Goal: Information Seeking & Learning: Find specific page/section

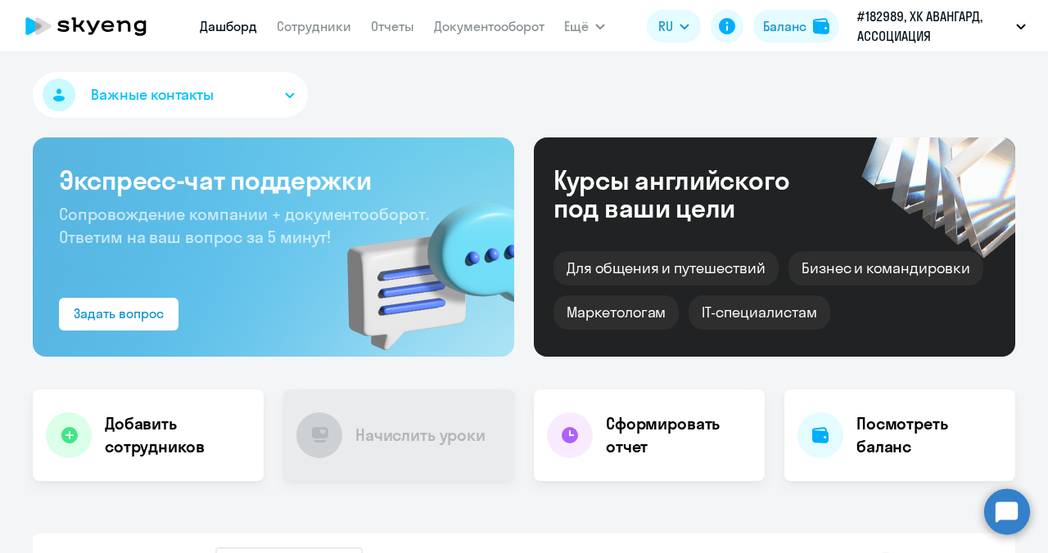
select select "30"
click at [305, 25] on link "Сотрудники" at bounding box center [314, 26] width 74 height 16
select select "30"
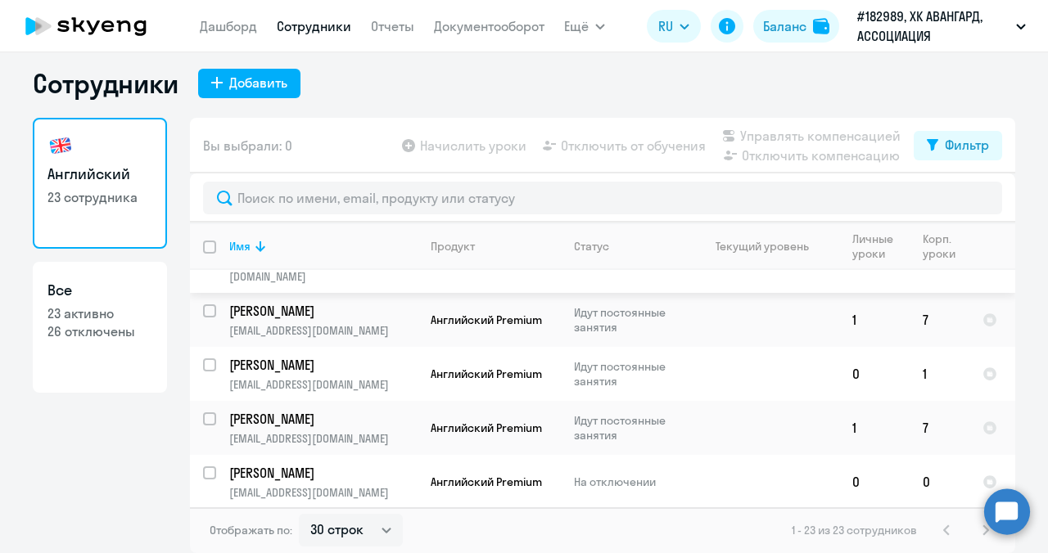
scroll to position [992, 0]
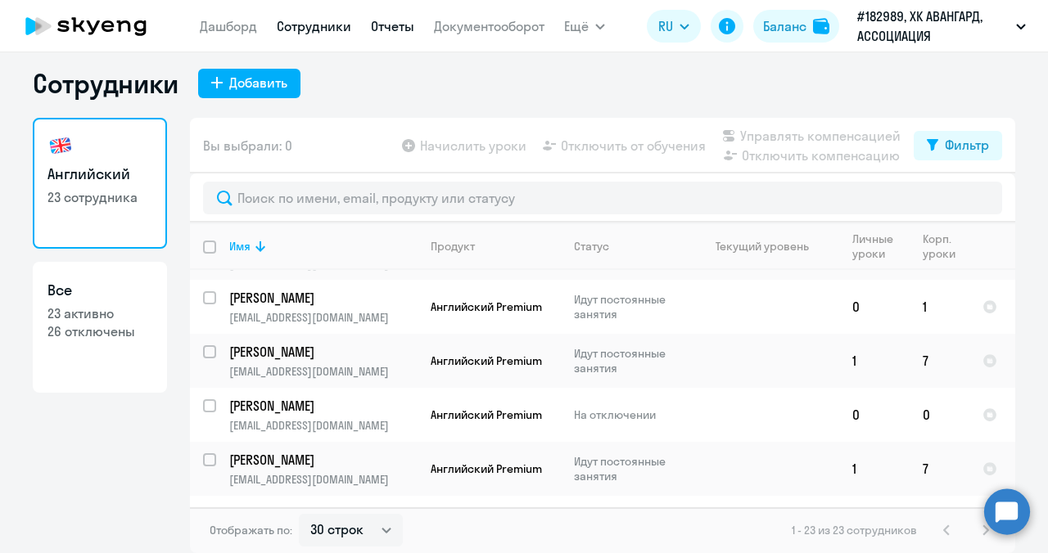
click at [394, 28] on link "Отчеты" at bounding box center [392, 26] width 43 height 16
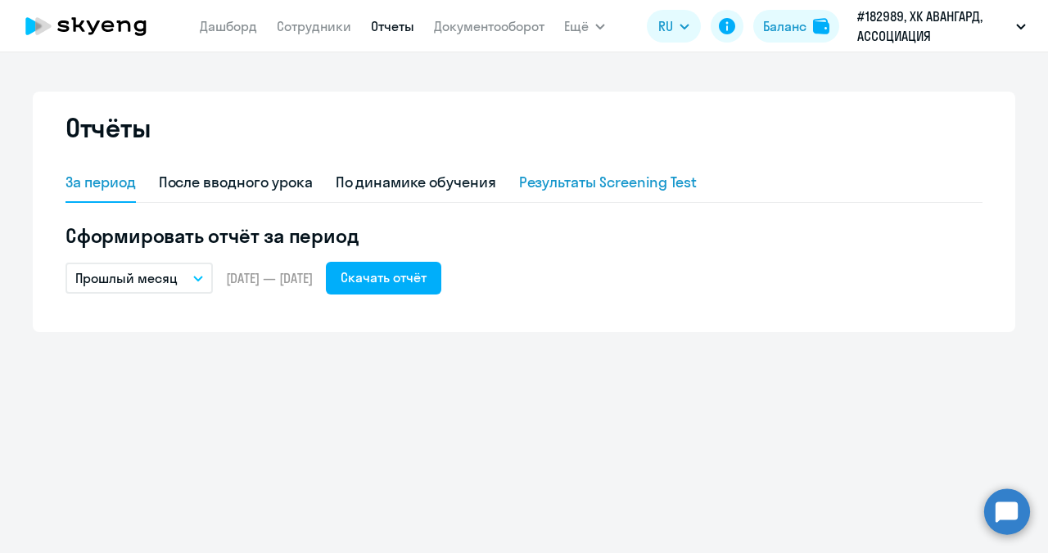
click at [591, 182] on div "Результаты Screening Test" at bounding box center [608, 182] width 178 height 21
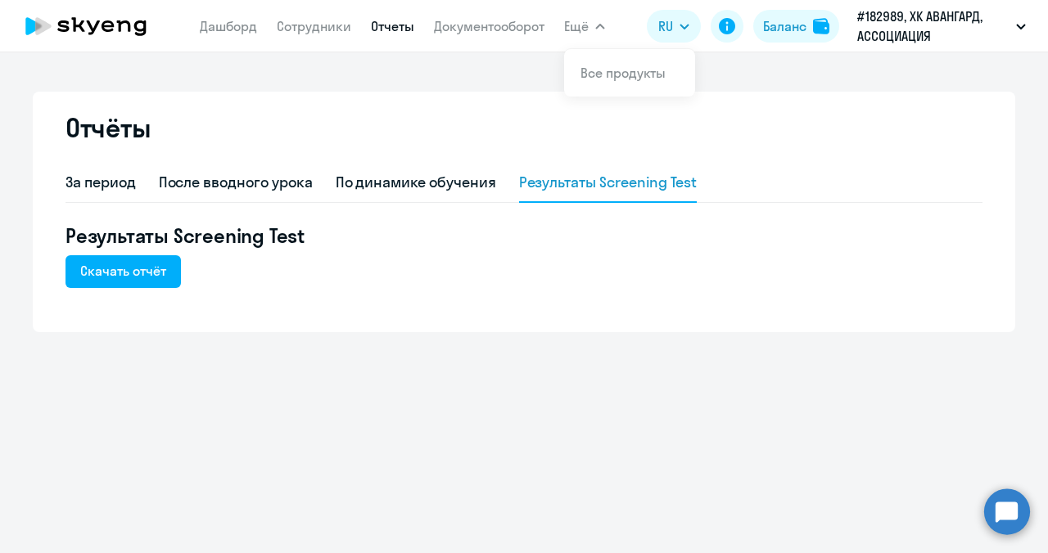
click at [602, 25] on icon "button" at bounding box center [600, 27] width 8 height 4
click at [602, 25] on icon "button" at bounding box center [600, 27] width 10 height 6
click at [473, 28] on link "Документооборот" at bounding box center [489, 26] width 111 height 16
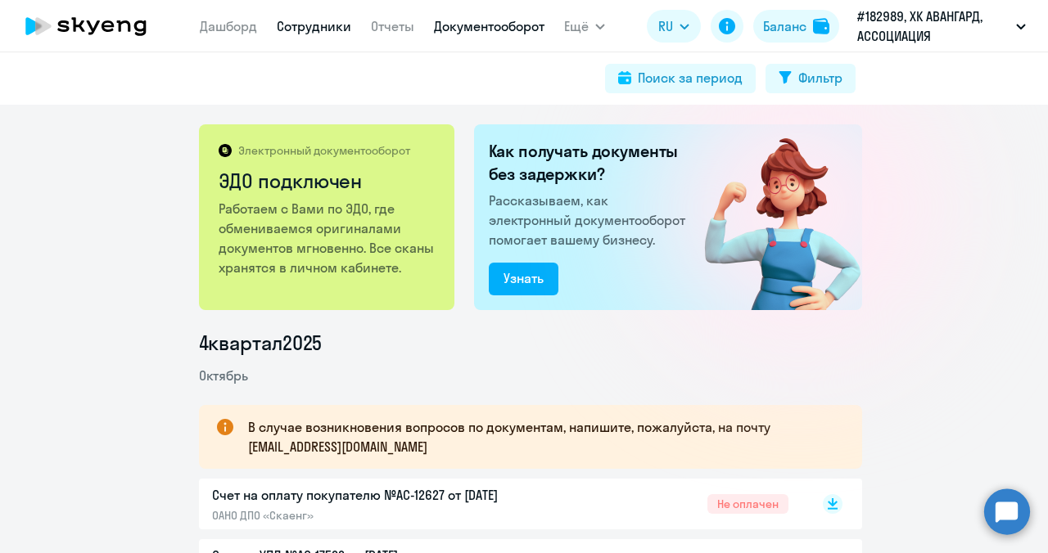
click at [308, 27] on link "Сотрудники" at bounding box center [314, 26] width 74 height 16
select select "30"
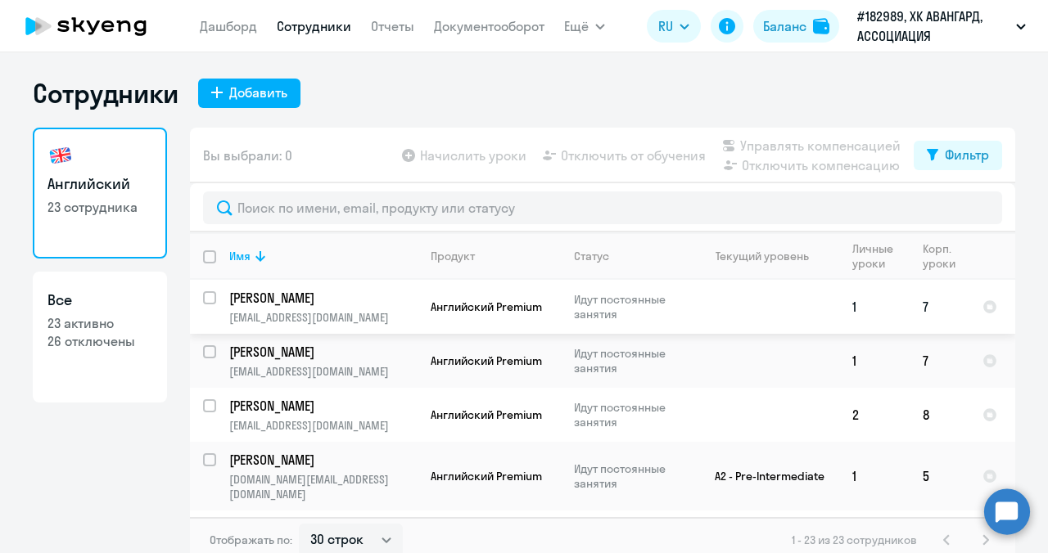
click at [334, 300] on p "[PERSON_NAME]" at bounding box center [321, 298] width 185 height 18
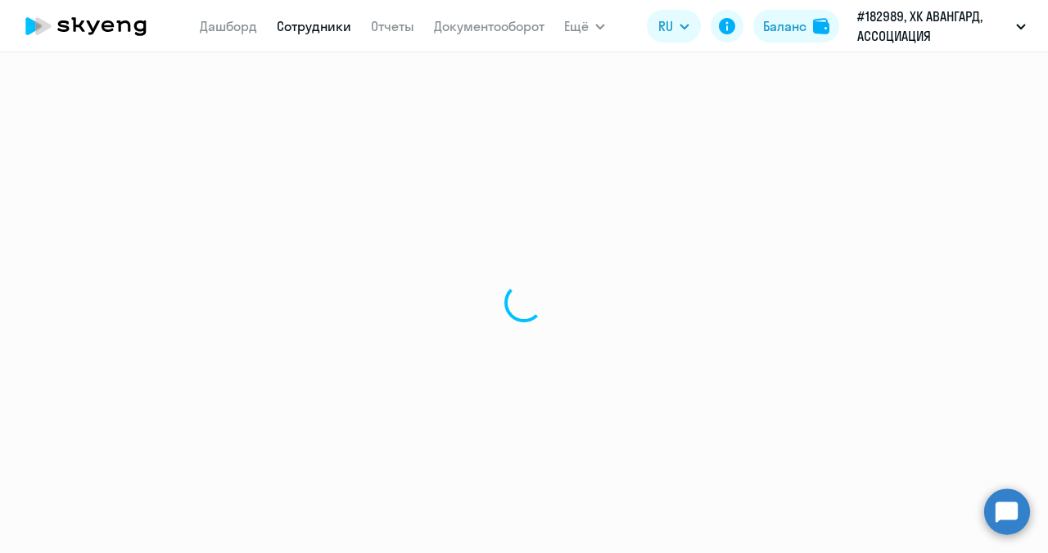
select select "english"
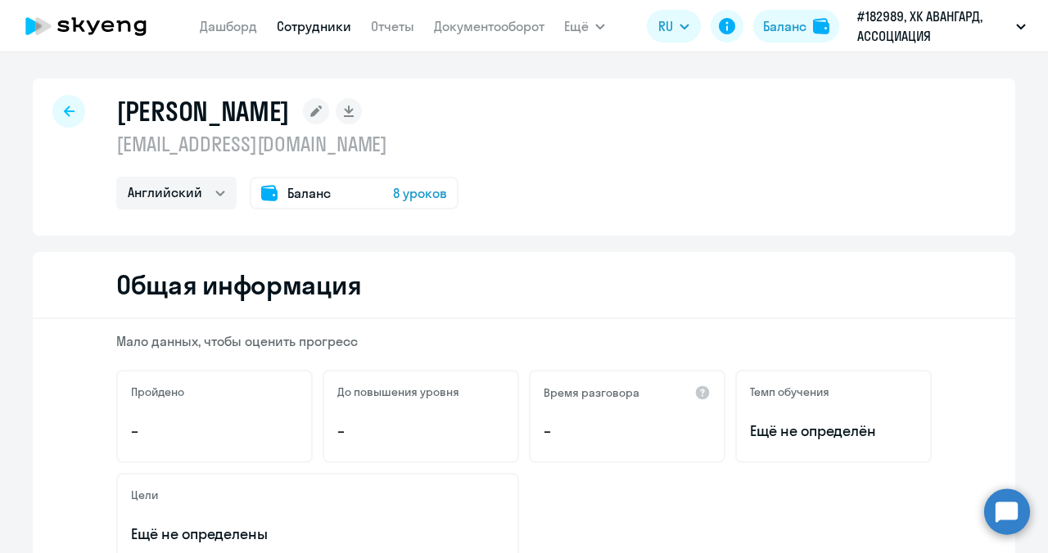
click at [64, 105] on div at bounding box center [68, 111] width 33 height 33
select select "30"
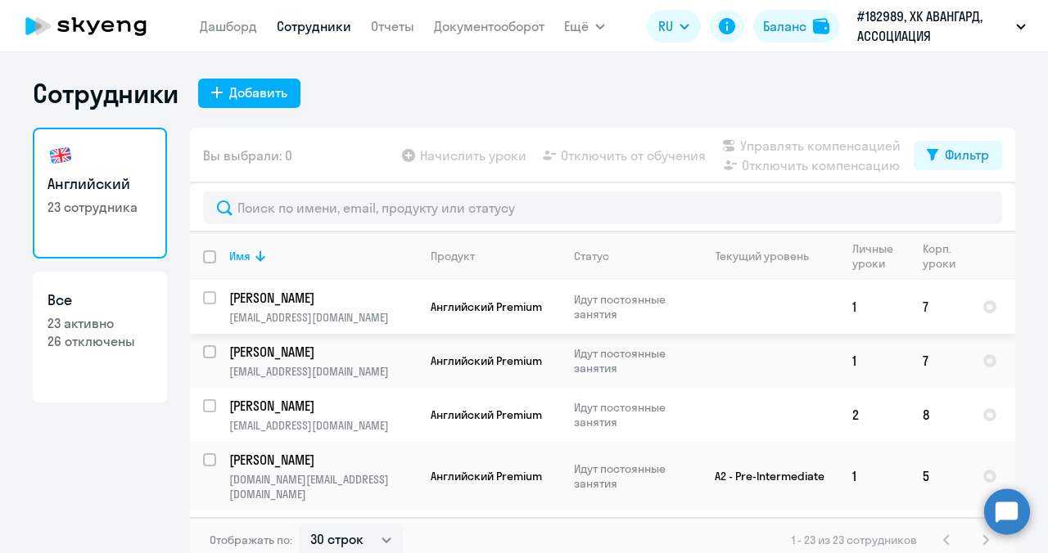
click at [203, 297] on input "select row 40682231" at bounding box center [219, 307] width 33 height 33
click at [203, 297] on input "deselect row 40682231" at bounding box center [219, 307] width 33 height 33
checkbox input "false"
click at [255, 255] on icon at bounding box center [260, 256] width 10 height 11
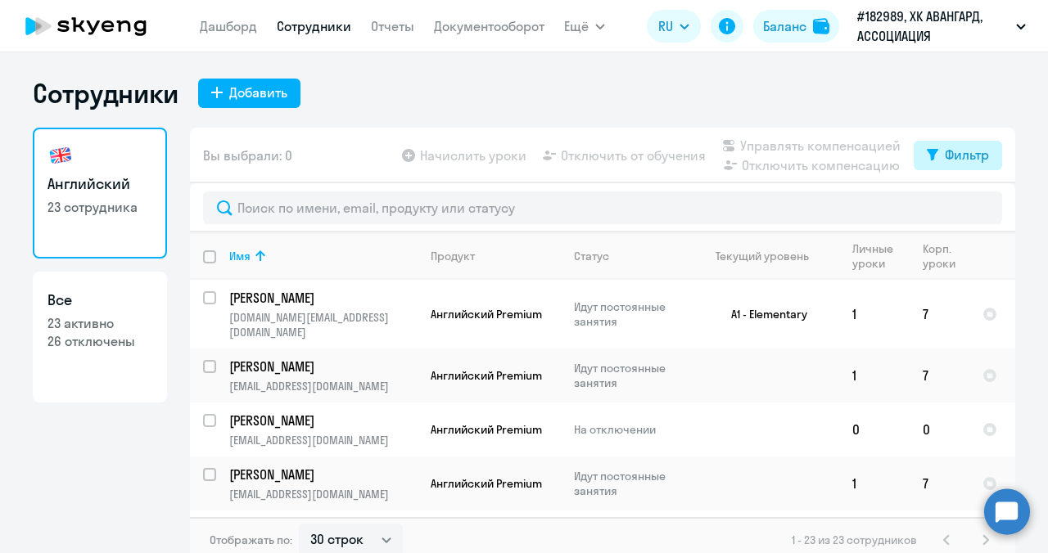
click at [933, 154] on button "Фильтр" at bounding box center [958, 155] width 88 height 29
click at [976, 210] on span at bounding box center [968, 209] width 28 height 16
click at [954, 209] on input "checkbox" at bounding box center [954, 208] width 1 height 1
checkbox input "true"
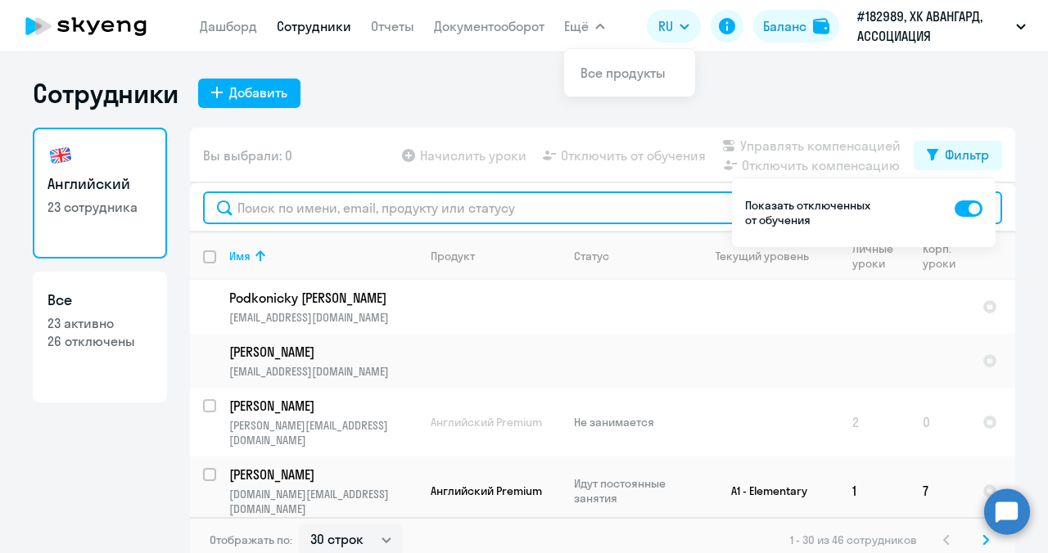
click at [278, 210] on input "text" at bounding box center [602, 208] width 799 height 33
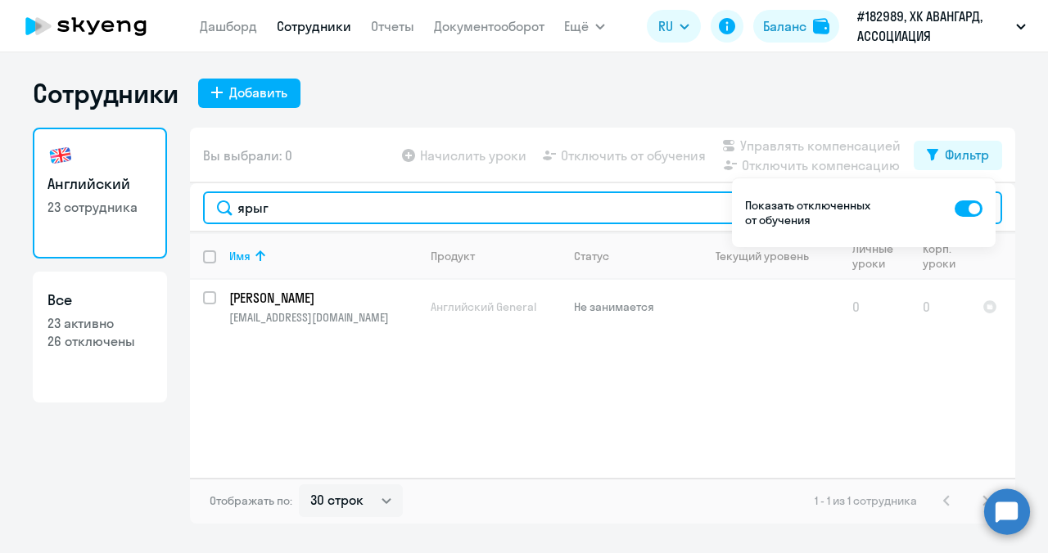
click at [235, 209] on input "ярыг" at bounding box center [602, 208] width 799 height 33
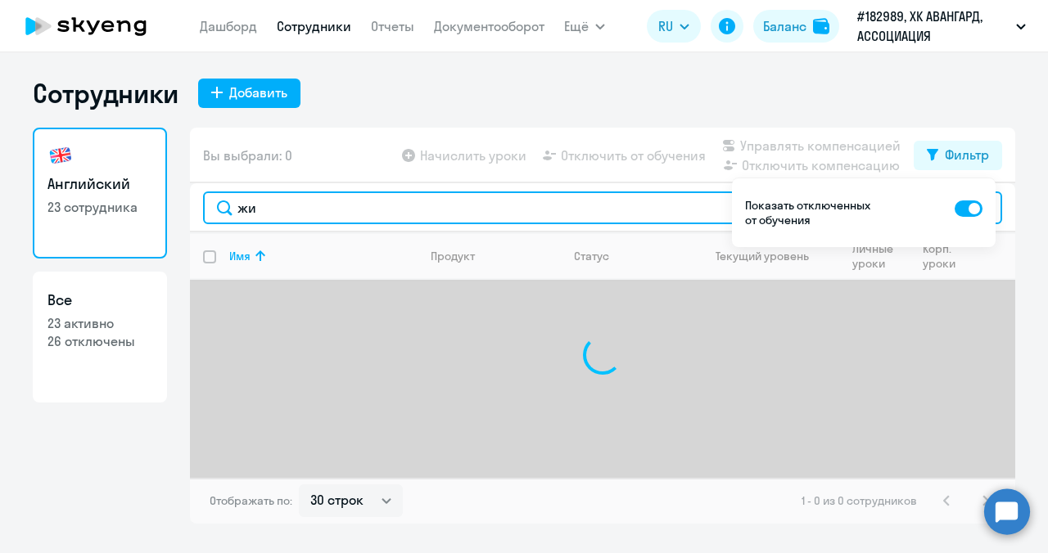
type input "ж"
